Goal: Task Accomplishment & Management: Complete application form

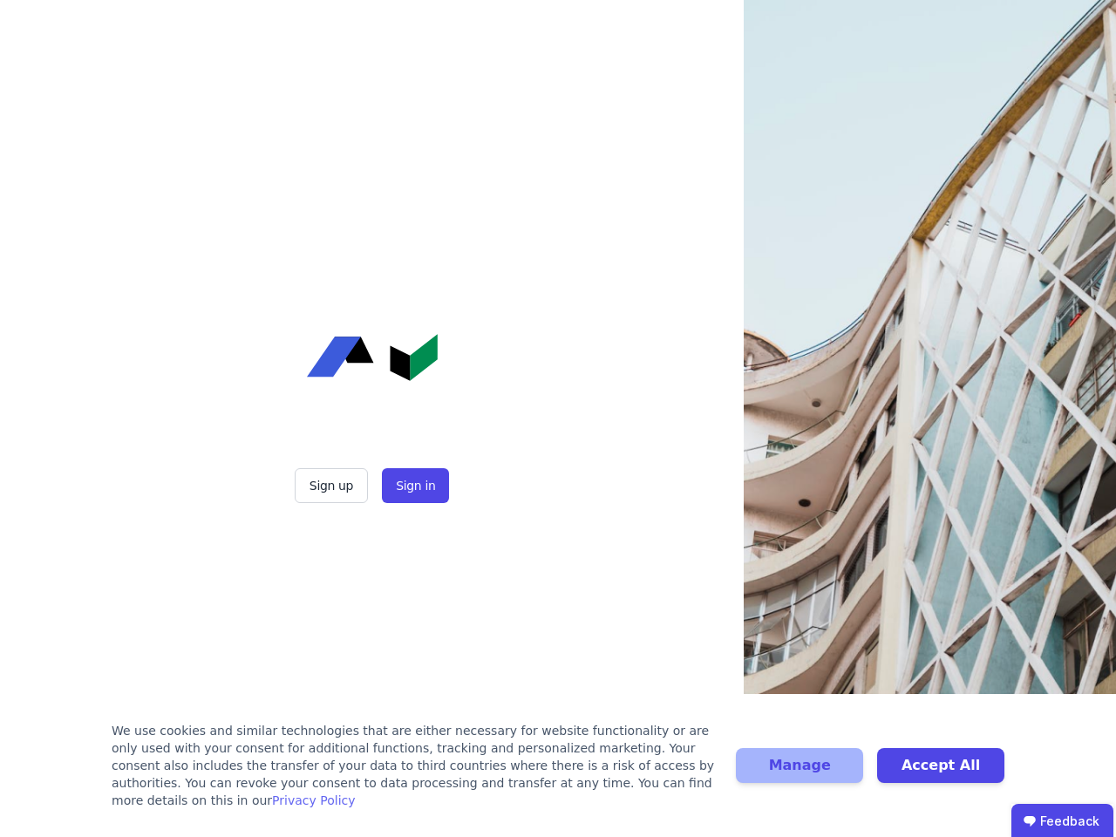
click at [558, 418] on div "Sign up Sign in" at bounding box center [372, 418] width 436 height 837
click at [333, 485] on button "Sign up" at bounding box center [331, 485] width 73 height 35
click at [413, 485] on button "Sign in" at bounding box center [415, 485] width 67 height 35
click at [558, 774] on div "We use cookies and similar technologies that are either necessary for website f…" at bounding box center [413, 765] width 603 height 87
click at [799, 774] on button "Manage" at bounding box center [799, 765] width 127 height 35
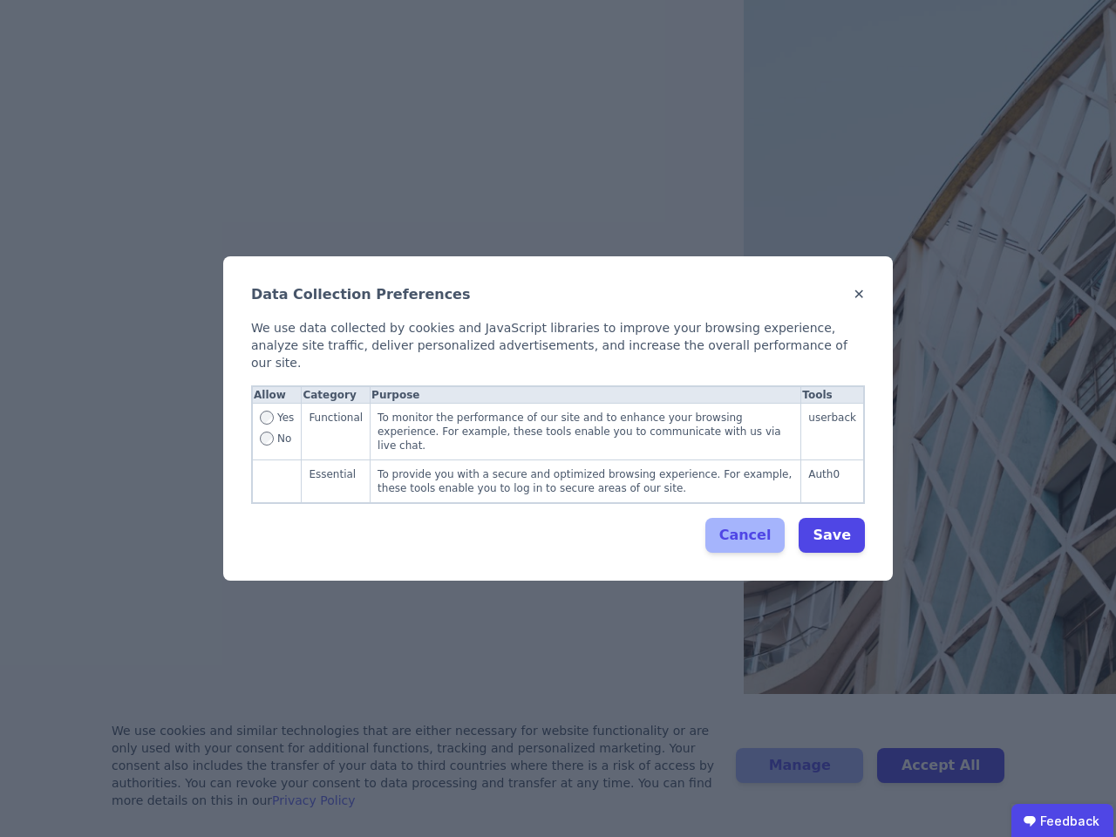
click at [940, 774] on div "Data Collection Preferences ✕ We use data collected by cookies and JavaScript l…" at bounding box center [558, 418] width 1116 height 837
click at [1061, 820] on ubdiv "Feedback" at bounding box center [1062, 821] width 102 height 35
